Goal: Task Accomplishment & Management: Complete application form

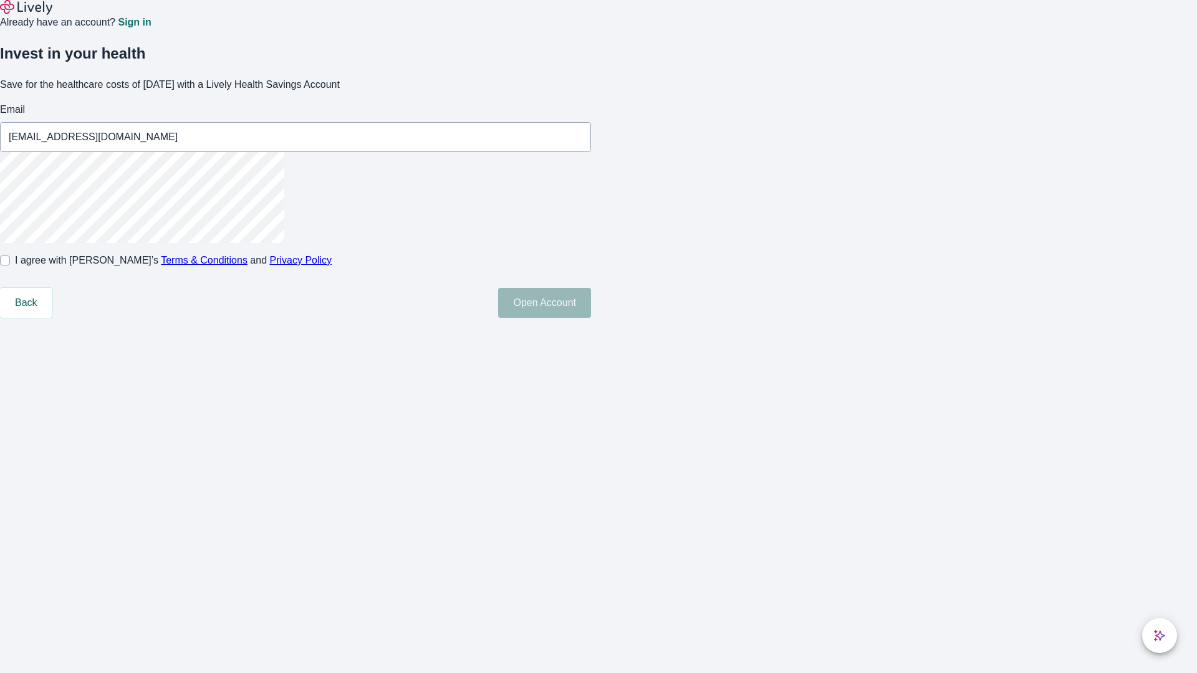
click at [10, 266] on input "I agree with Lively’s Terms & Conditions and Privacy Policy" at bounding box center [5, 261] width 10 height 10
checkbox input "true"
click at [591, 318] on button "Open Account" at bounding box center [544, 303] width 93 height 30
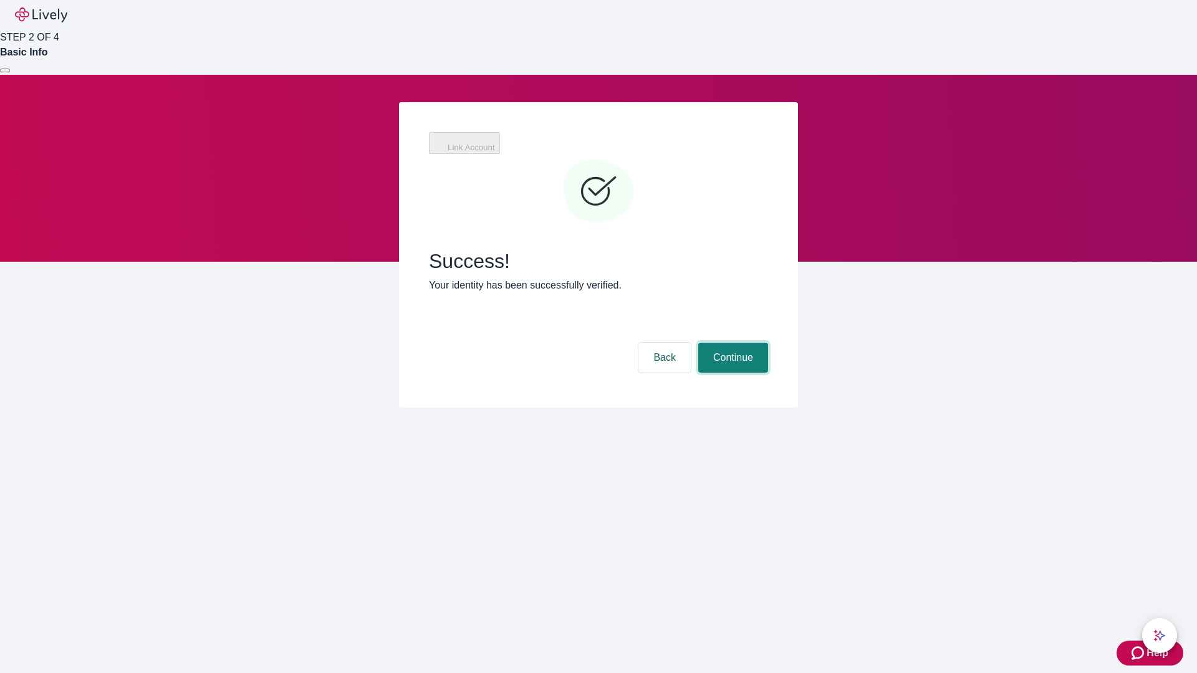
click at [731, 343] on button "Continue" at bounding box center [733, 358] width 70 height 30
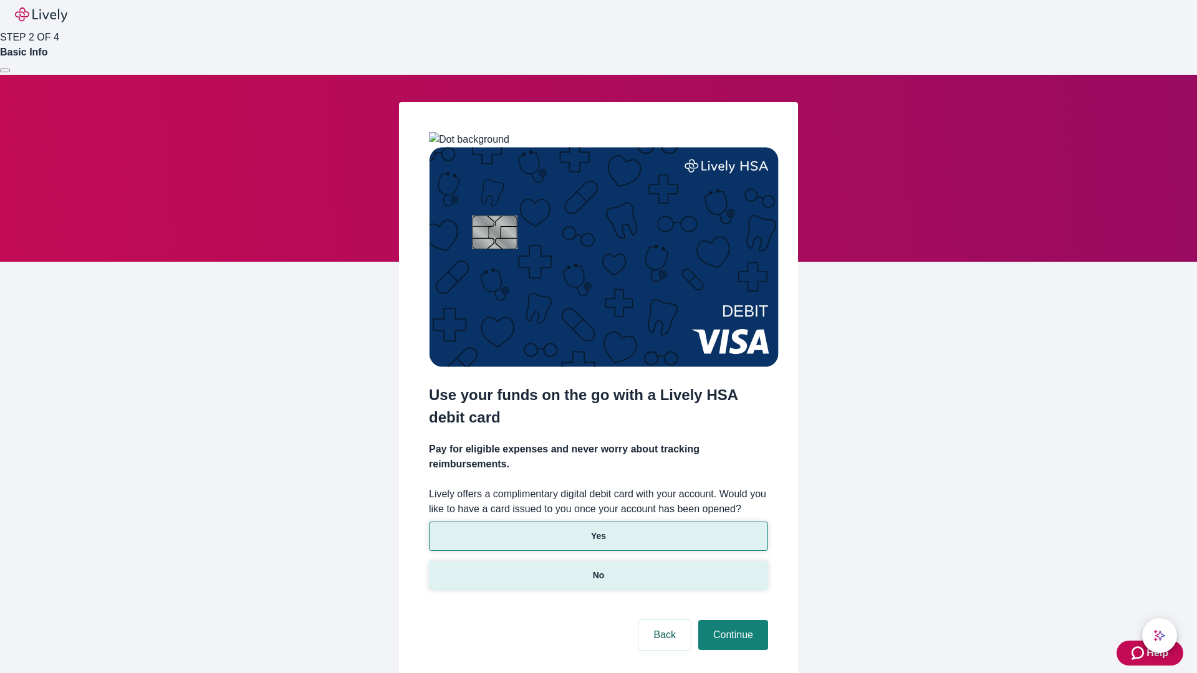
click at [598, 569] on p "No" at bounding box center [599, 575] width 12 height 13
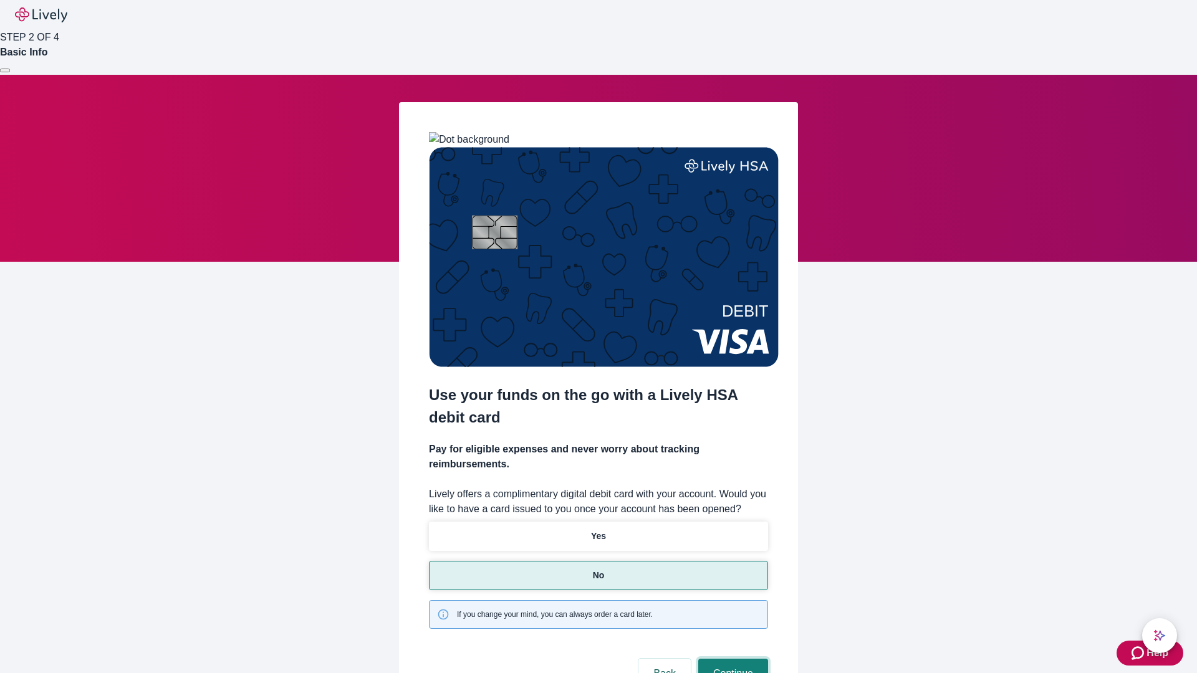
click at [731, 659] on button "Continue" at bounding box center [733, 674] width 70 height 30
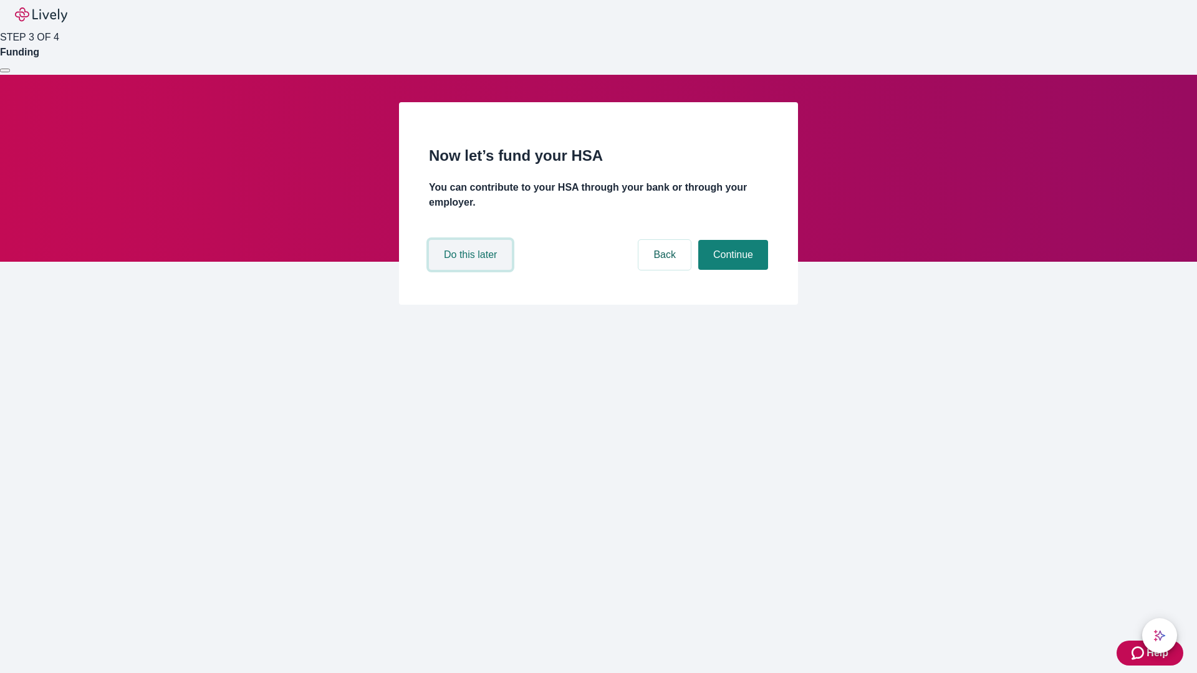
click at [472, 270] on button "Do this later" at bounding box center [470, 255] width 83 height 30
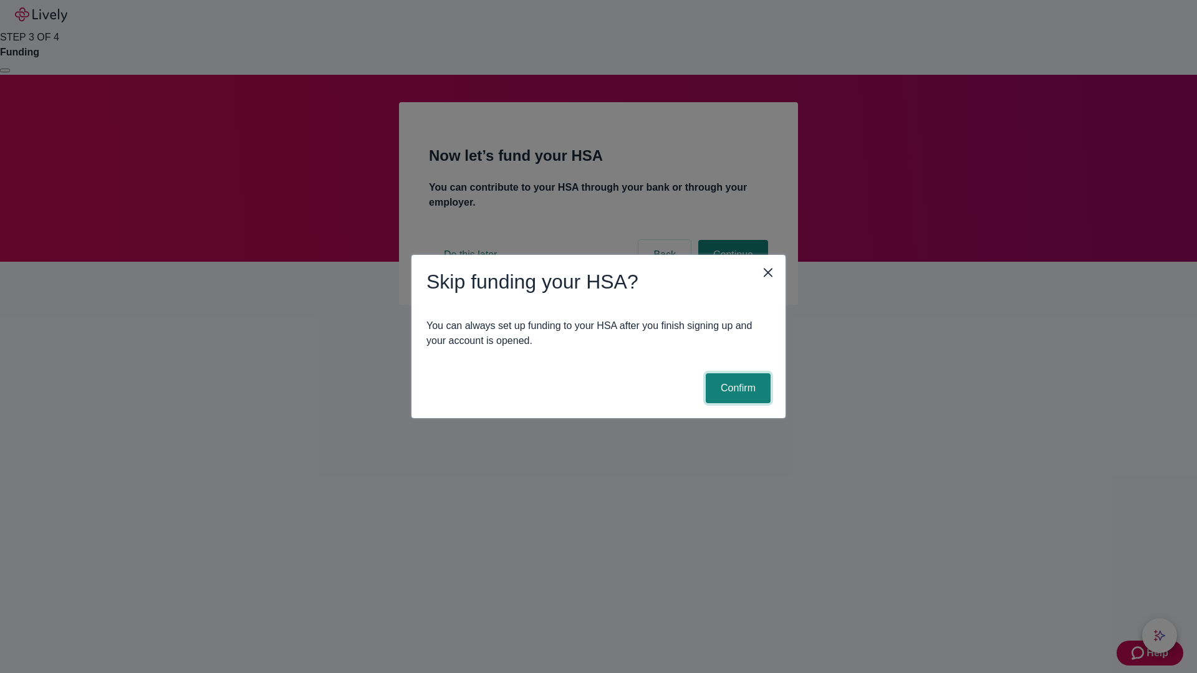
click at [736, 388] on button "Confirm" at bounding box center [738, 388] width 65 height 30
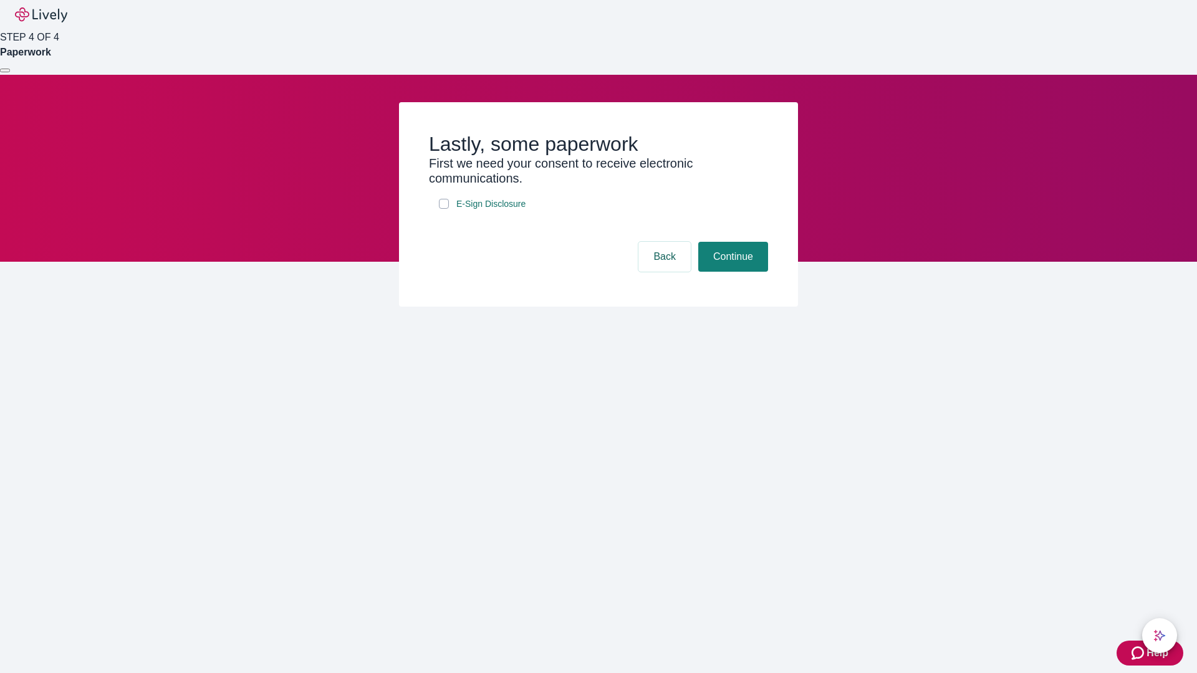
click at [444, 209] on input "E-Sign Disclosure" at bounding box center [444, 204] width 10 height 10
checkbox input "true"
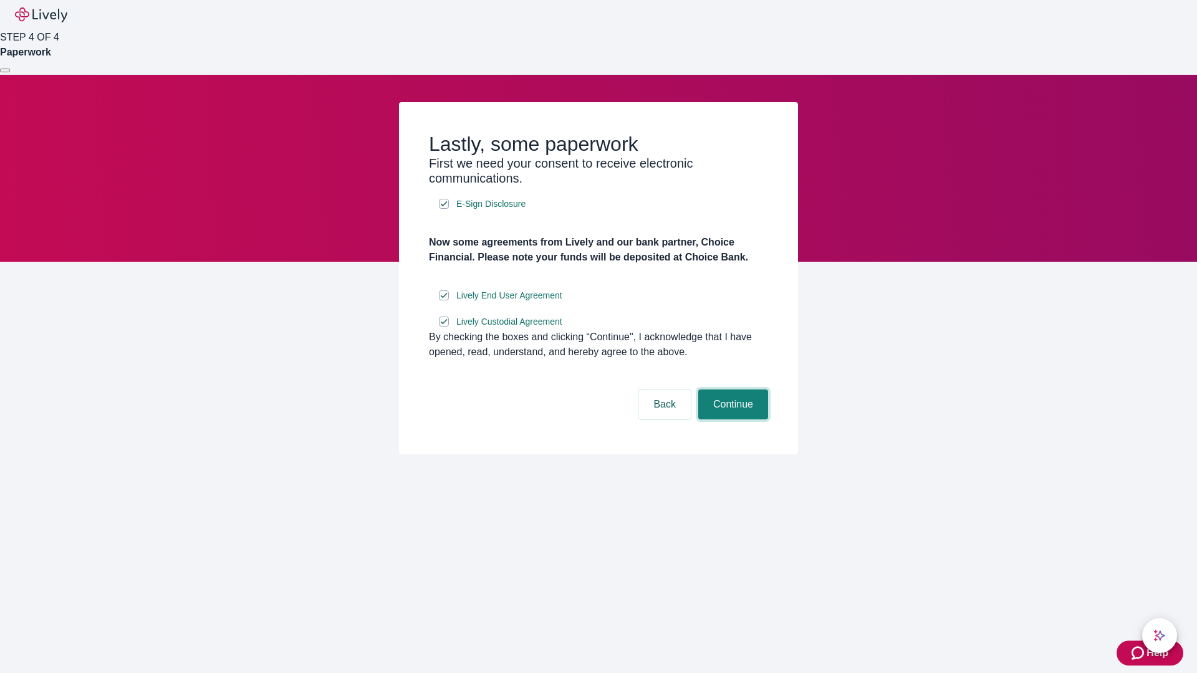
click at [731, 420] on button "Continue" at bounding box center [733, 405] width 70 height 30
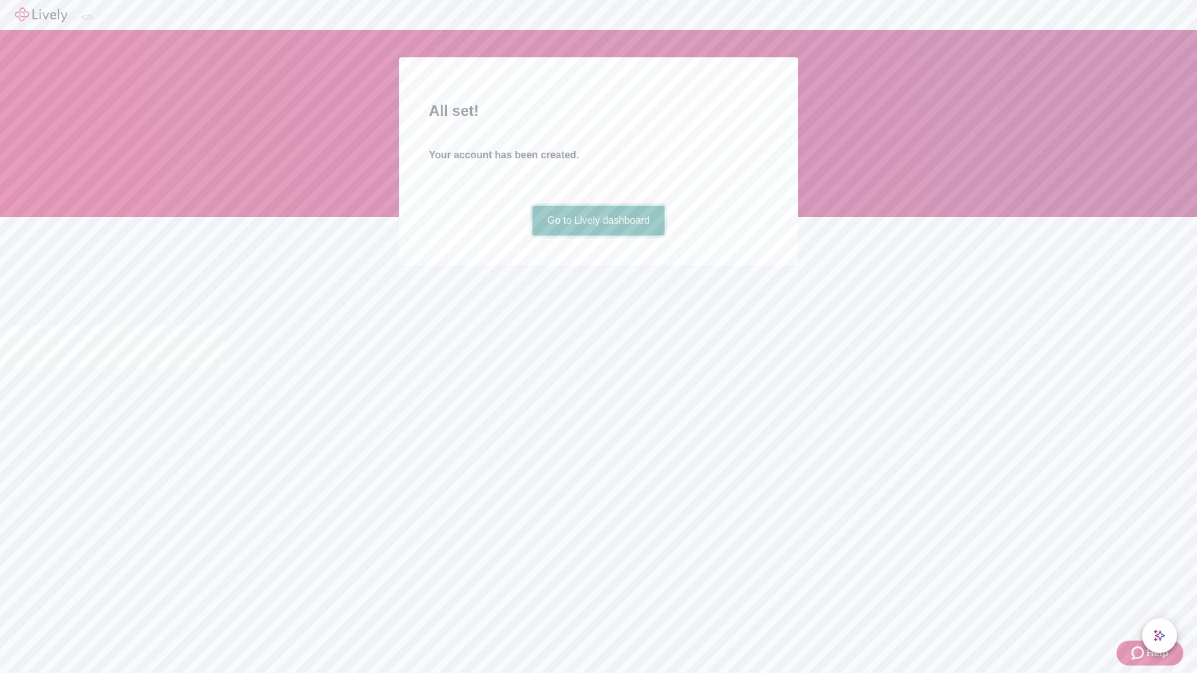
click at [598, 236] on link "Go to Lively dashboard" at bounding box center [598, 221] width 133 height 30
